Goal: Navigation & Orientation: Find specific page/section

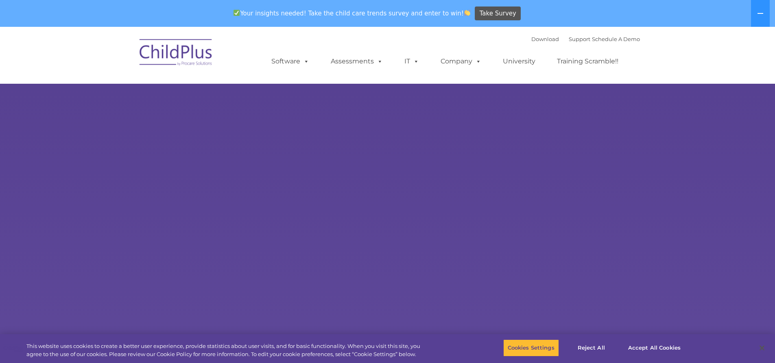
select select "MEDIUM"
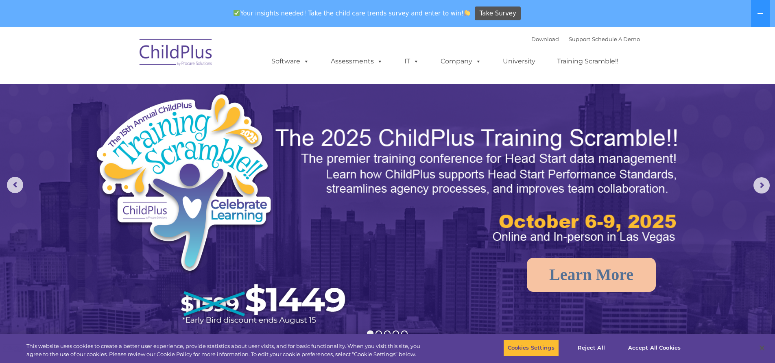
click at [159, 56] on img at bounding box center [175, 53] width 81 height 41
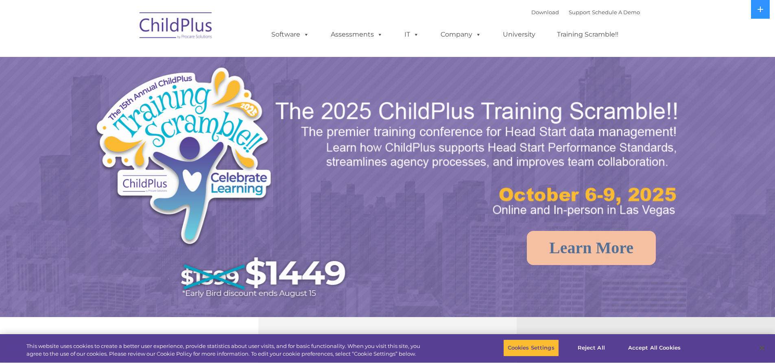
select select "MEDIUM"
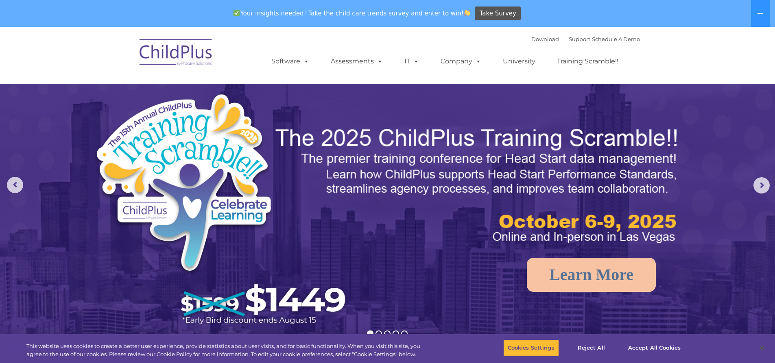
click at [188, 67] on img at bounding box center [175, 53] width 81 height 41
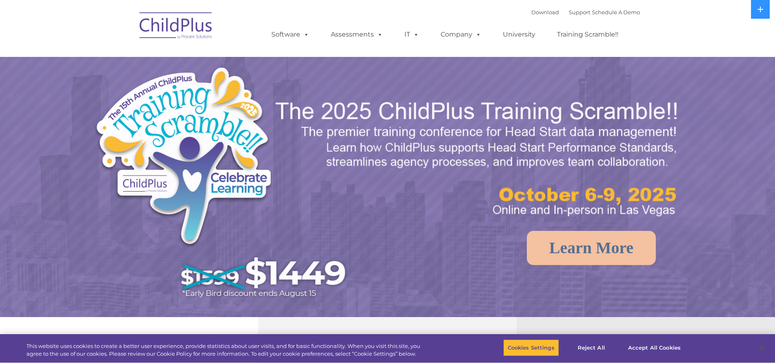
select select "MEDIUM"
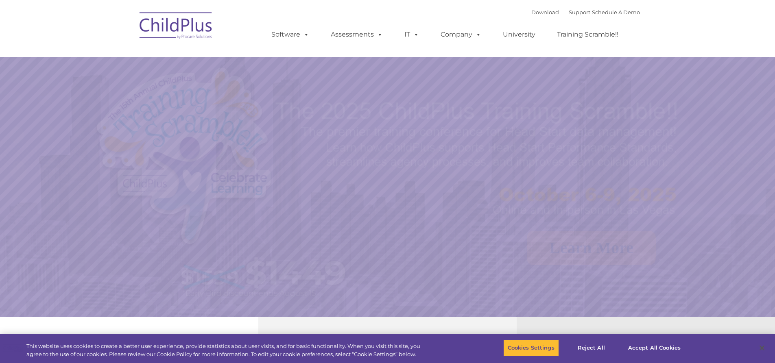
select select "MEDIUM"
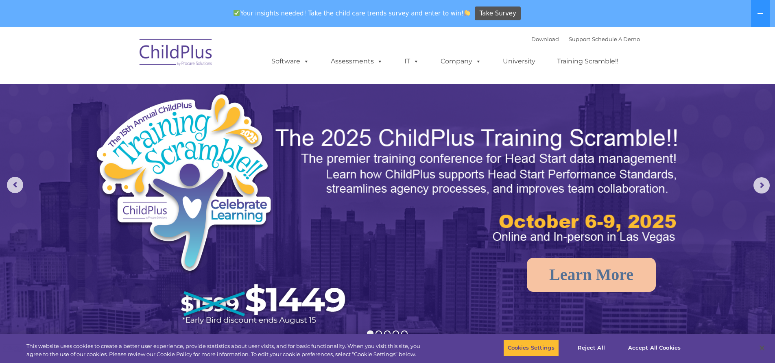
click at [198, 30] on nav "Download Support | Schedule A Demo  MENU MENU Software ChildPlus: The original…" at bounding box center [387, 55] width 775 height 57
click at [159, 45] on img at bounding box center [175, 53] width 81 height 41
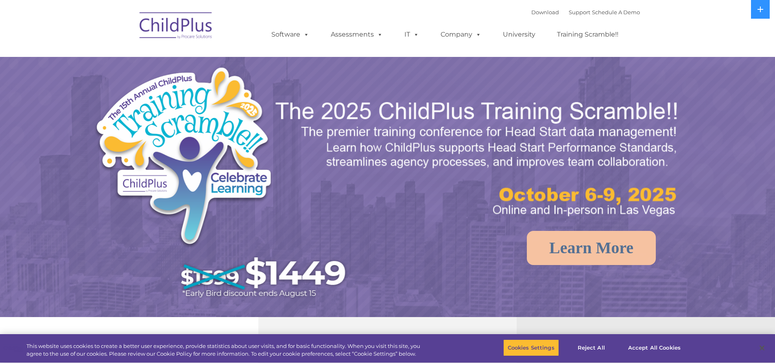
select select "MEDIUM"
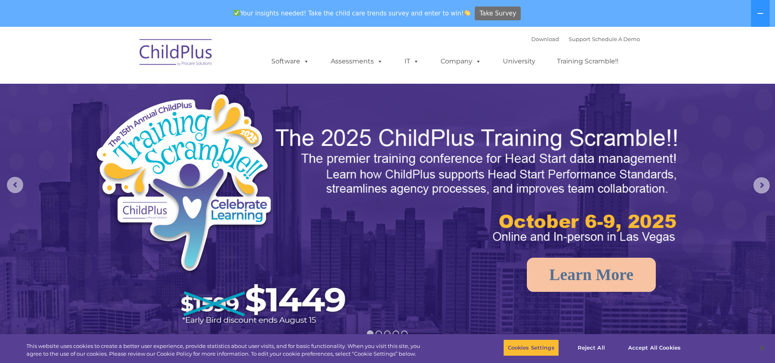
click at [480, 13] on span "Take Survey" at bounding box center [498, 14] width 37 height 14
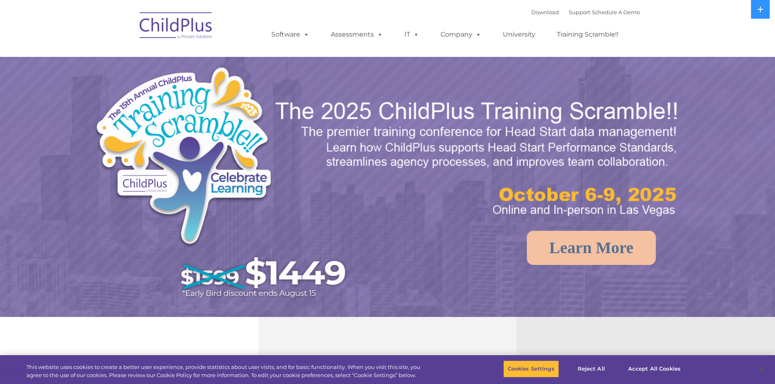
select select "MEDIUM"
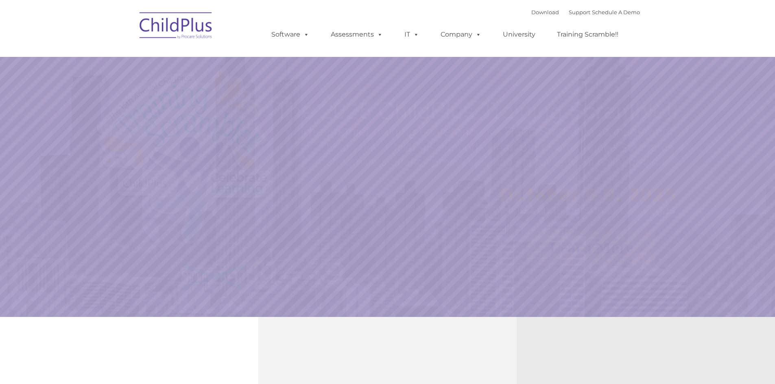
select select "MEDIUM"
